Goal: Use online tool/utility: Use online tool/utility

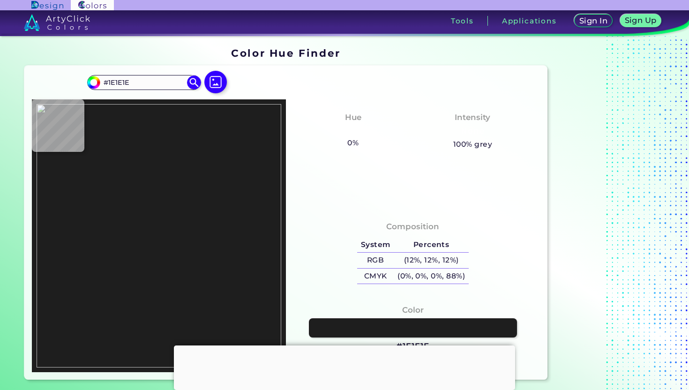
type input "#121212"
type input "#1e1e1e"
type input "#1E1E1E"
drag, startPoint x: 333, startPoint y: 119, endPoint x: 479, endPoint y: 268, distance: 208.5
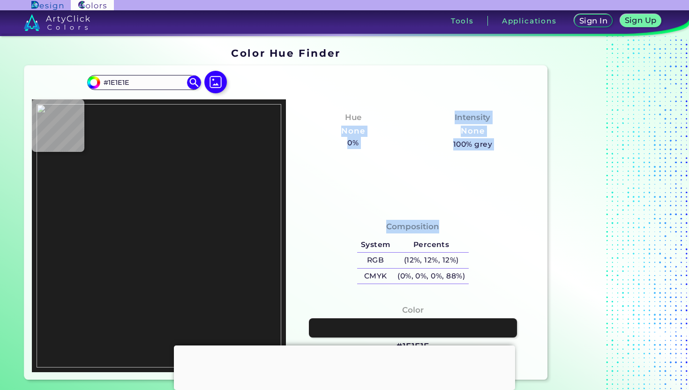
click at [479, 268] on div "#1e1e1e #1E1E1E Acadia ◉ Acid Green ◉ Aero Blue ◉ Alabaster ◉ Albescent White ◉…" at bounding box center [285, 223] width 523 height 314
copy div "None 0% 38% blue Intensity None 100% grey Composition"
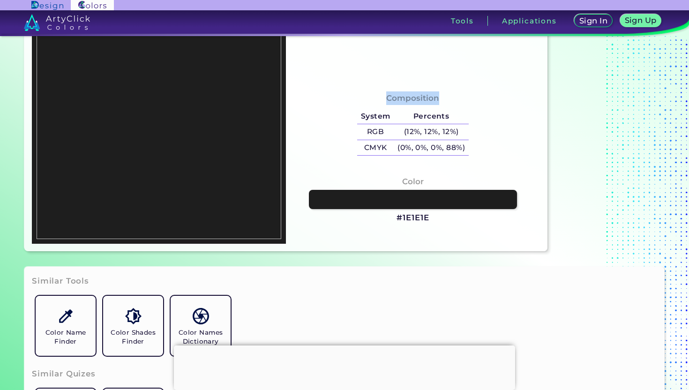
scroll to position [142, 0]
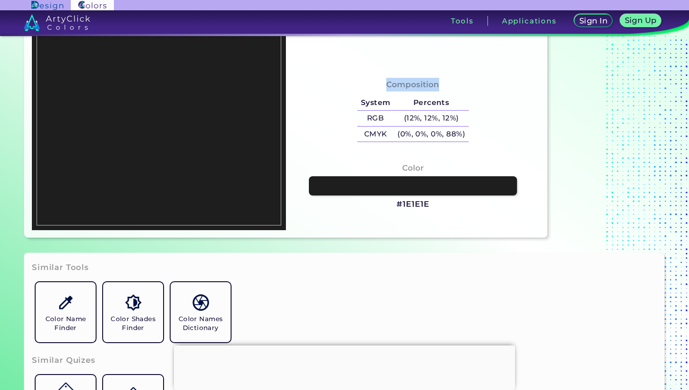
click at [495, 142] on div "Composition System Percents RGB (12%, 12%, 12%) CMYK (0%, 0%, 0%, 88%)" at bounding box center [412, 111] width 239 height 75
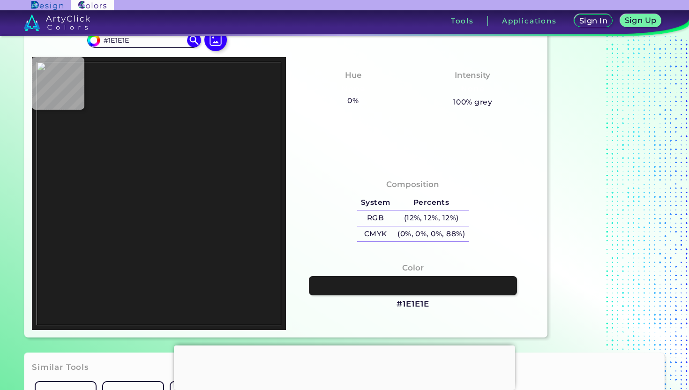
scroll to position [28, 0]
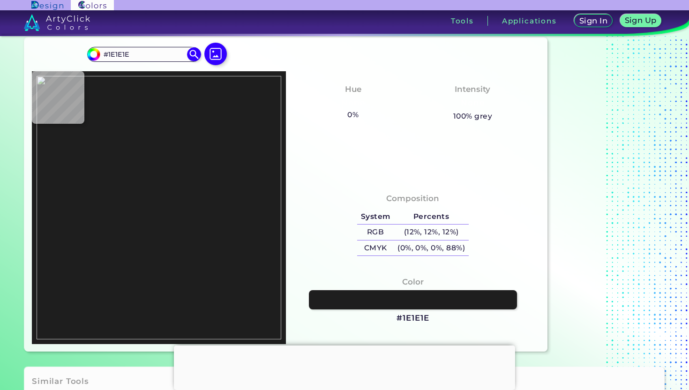
drag, startPoint x: 388, startPoint y: 318, endPoint x: 465, endPoint y: 318, distance: 77.3
click at [465, 318] on div "Color #1E1E1E" at bounding box center [412, 300] width 239 height 58
drag, startPoint x: 441, startPoint y: 316, endPoint x: 400, endPoint y: 316, distance: 40.8
click at [400, 316] on div "Color #1E1E1E" at bounding box center [412, 300] width 239 height 58
click at [393, 317] on div "Color #1E1E1E" at bounding box center [412, 300] width 239 height 58
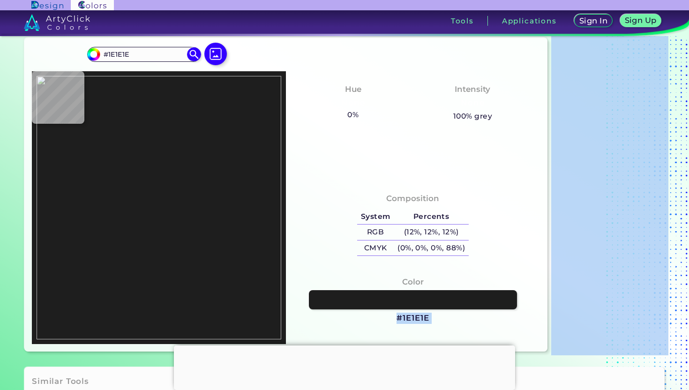
drag, startPoint x: 393, startPoint y: 317, endPoint x: 428, endPoint y: 318, distance: 35.2
click at [428, 318] on div "Color #1E1E1E" at bounding box center [412, 300] width 239 height 58
click at [428, 318] on h3 "#1E1E1E" at bounding box center [413, 318] width 32 height 11
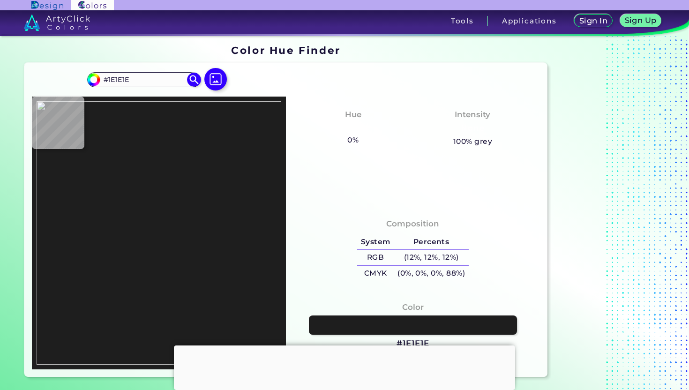
scroll to position [0, 0]
